Goal: Navigation & Orientation: Go to known website

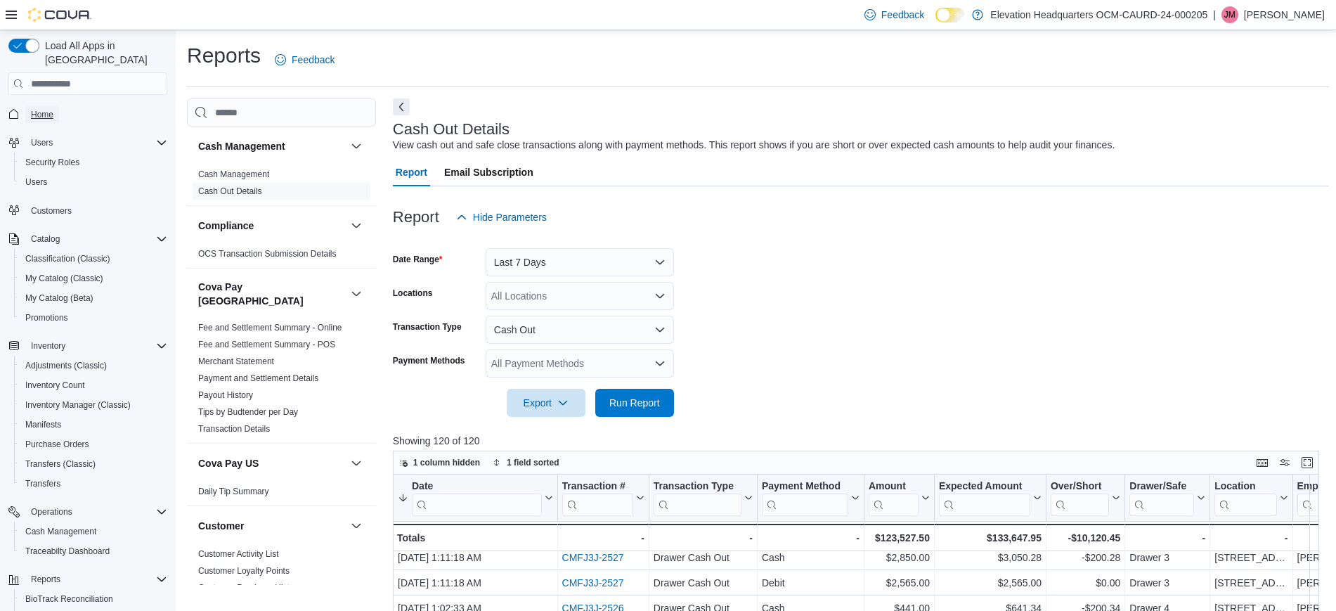
click at [56, 106] on link "Home" at bounding box center [42, 114] width 34 height 17
